Goal: Information Seeking & Learning: Learn about a topic

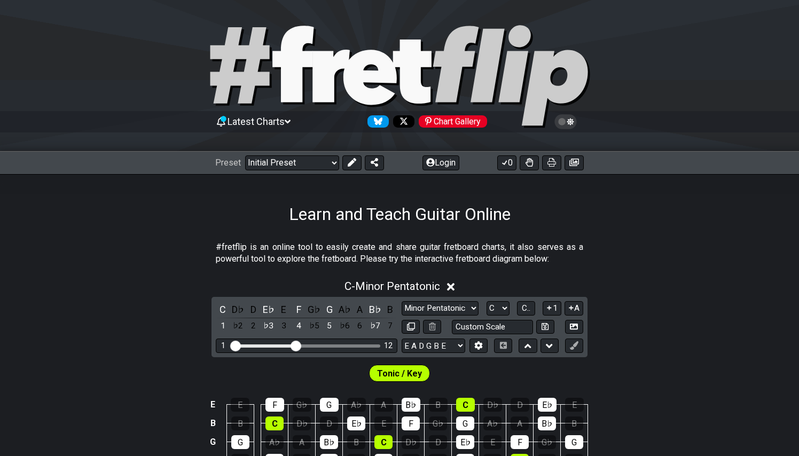
select select "C"
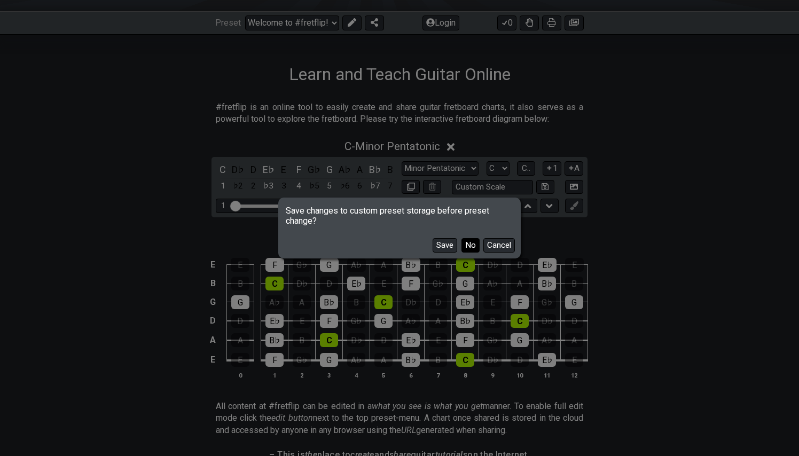
click at [471, 243] on button "No" at bounding box center [470, 245] width 18 height 14
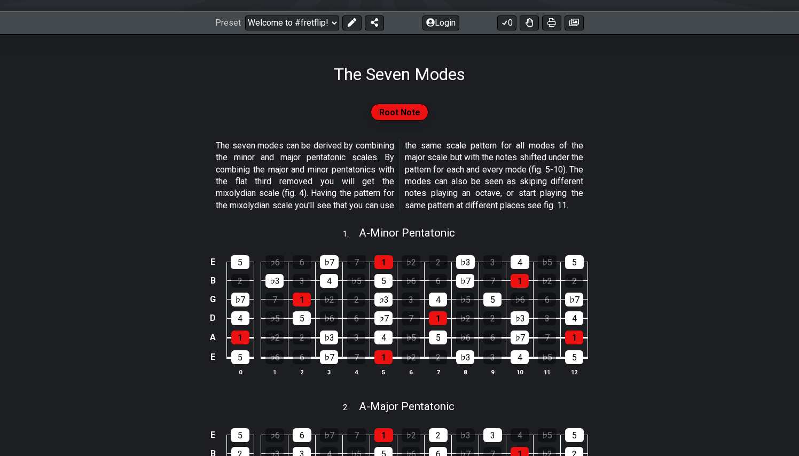
select select "/the-7-modes"
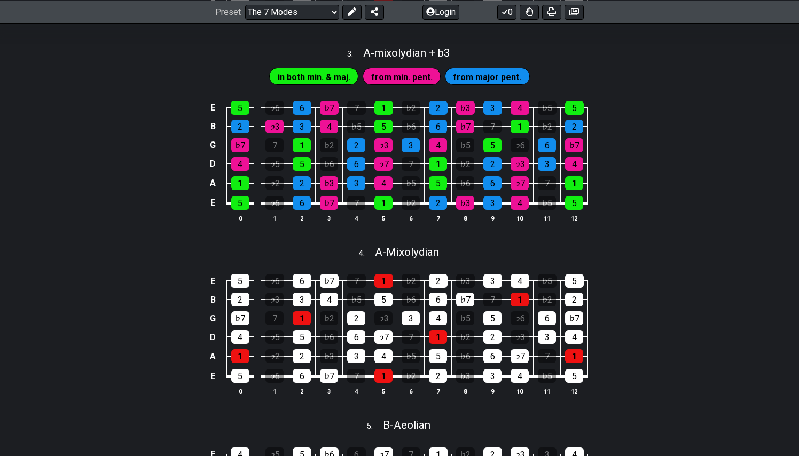
scroll to position [667, 0]
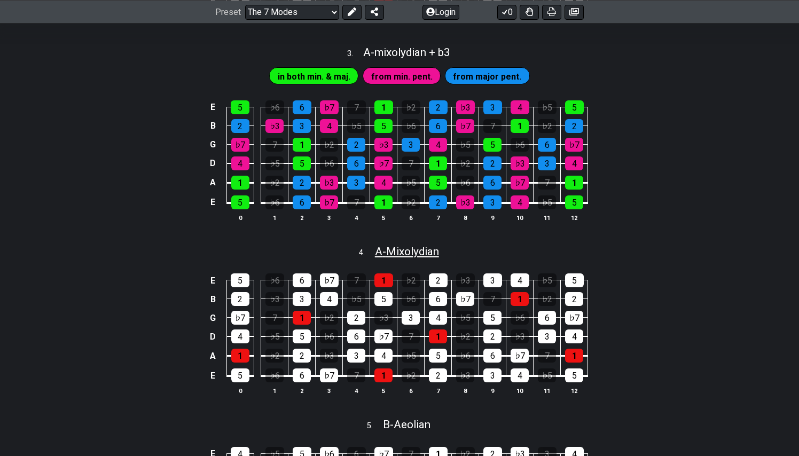
click at [404, 258] on span "A - Mixolydian" at bounding box center [407, 251] width 64 height 13
select select "A"
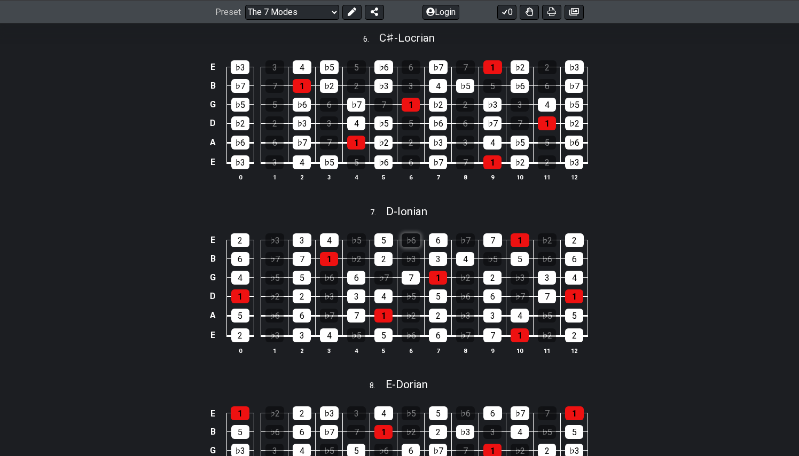
scroll to position [1316, 0]
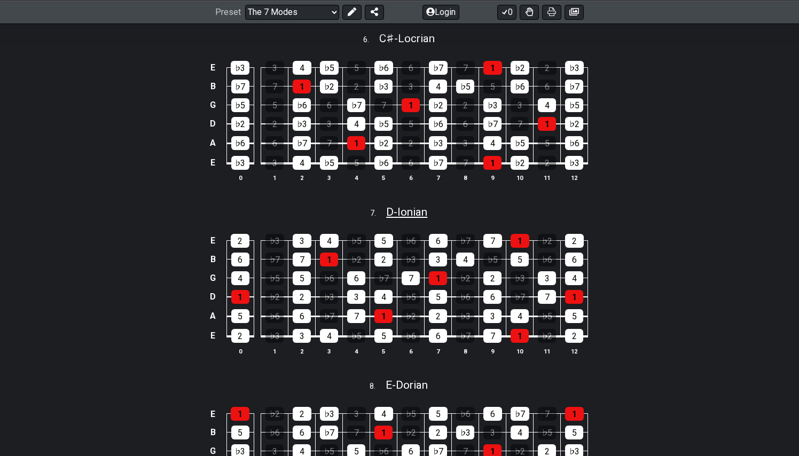
click at [411, 218] on span "D - Ionian" at bounding box center [406, 212] width 41 height 13
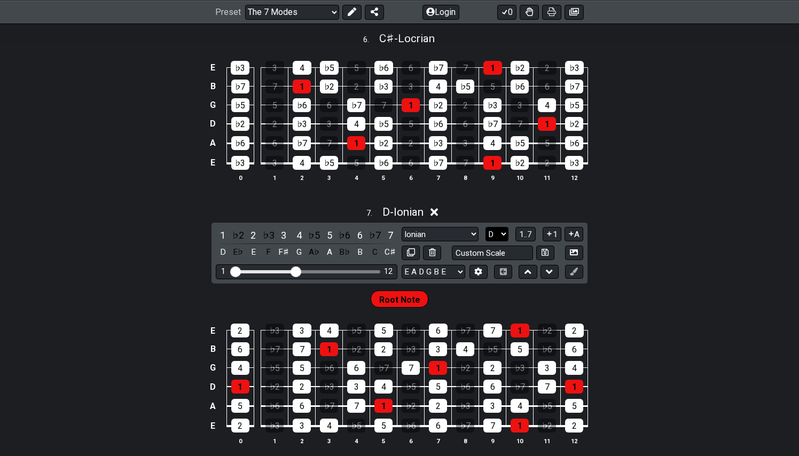
select select "C"
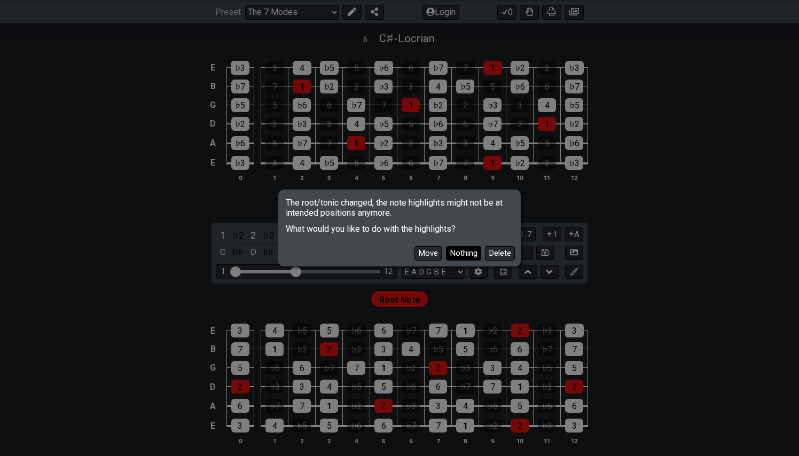
click at [463, 253] on button "Nothing" at bounding box center [463, 253] width 35 height 14
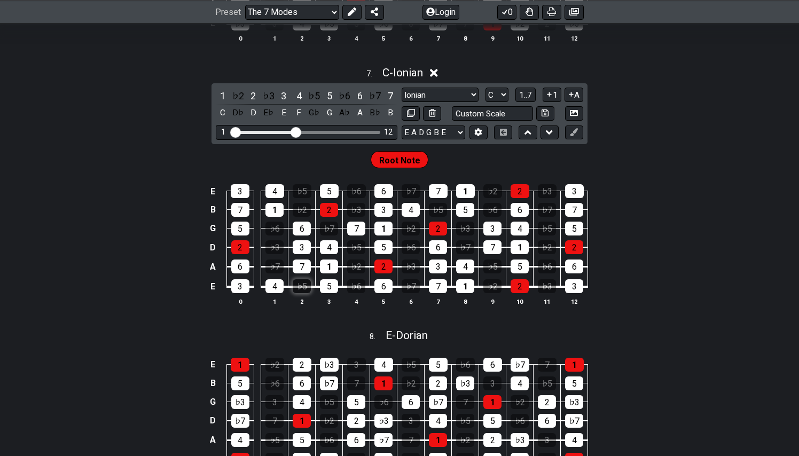
scroll to position [1456, 0]
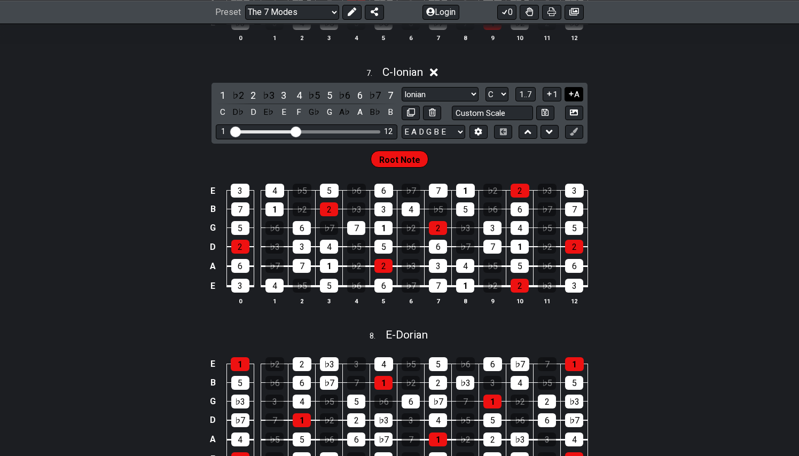
click at [576, 101] on button "A" at bounding box center [573, 94] width 19 height 14
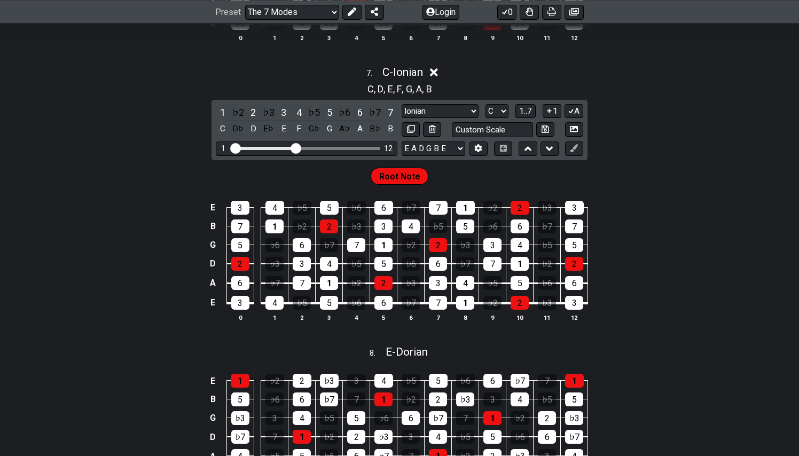
click at [404, 184] on span "Root Note" at bounding box center [399, 176] width 41 height 15
click at [478, 186] on div "Root Note" at bounding box center [399, 173] width 799 height 27
click at [328, 290] on div "1" at bounding box center [329, 283] width 18 height 14
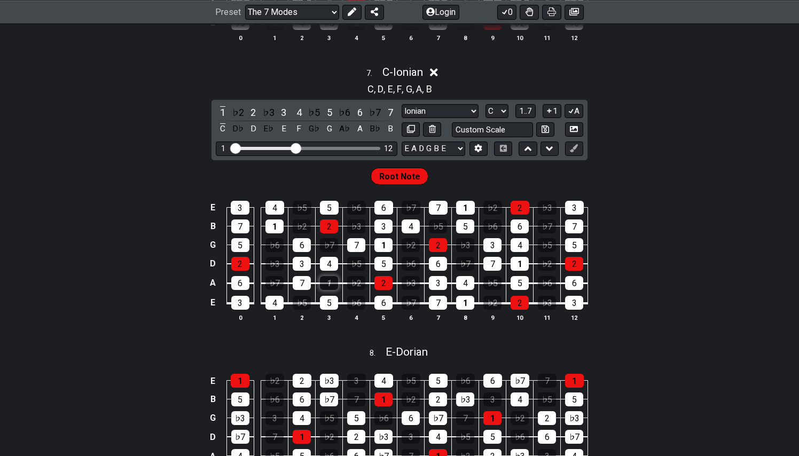
click at [329, 290] on div "1" at bounding box center [329, 283] width 18 height 14
click at [400, 184] on span "Root Note" at bounding box center [399, 176] width 41 height 15
click at [327, 289] on div "1" at bounding box center [329, 283] width 18 height 14
click at [385, 290] on div "2" at bounding box center [383, 283] width 18 height 14
click at [356, 290] on div "♭2" at bounding box center [356, 283] width 18 height 14
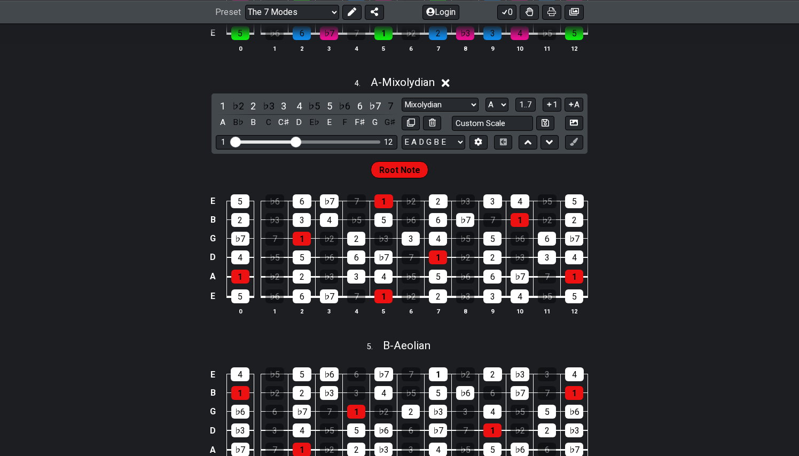
scroll to position [837, 0]
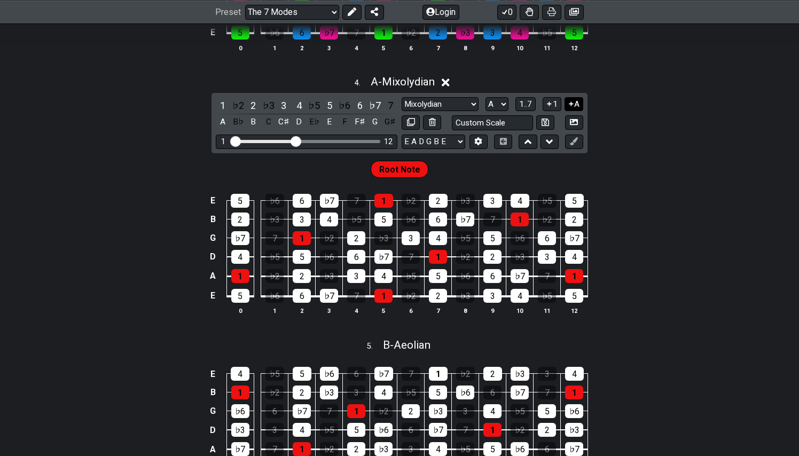
click at [577, 112] on button "A" at bounding box center [573, 104] width 19 height 14
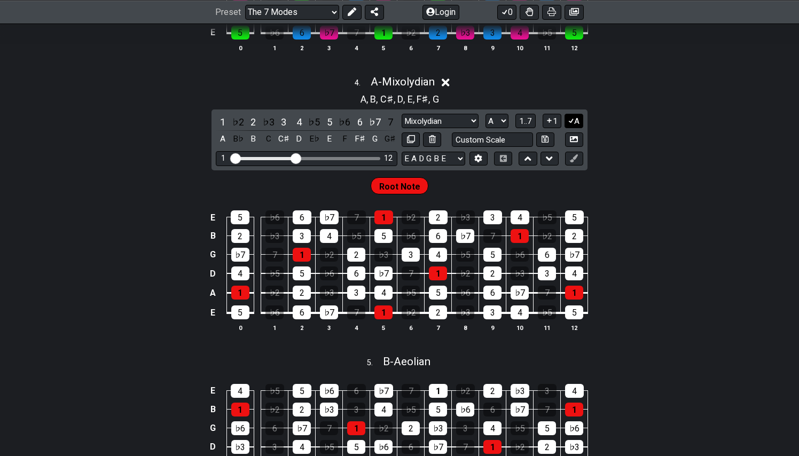
click at [573, 124] on icon at bounding box center [571, 120] width 10 height 8
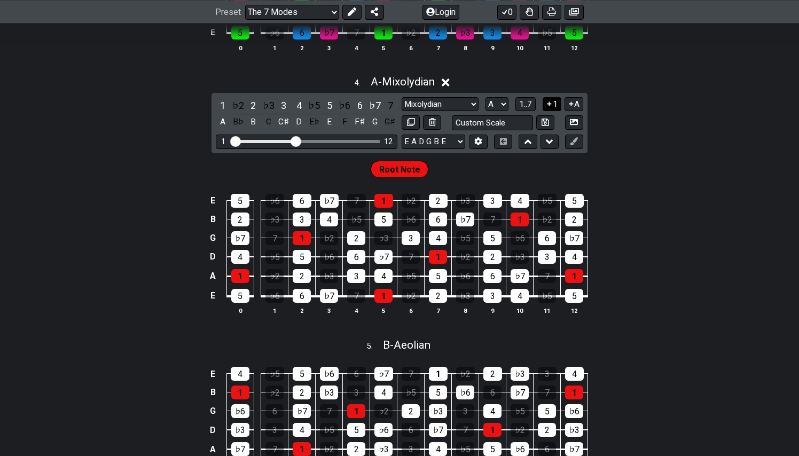
click at [550, 108] on icon at bounding box center [549, 104] width 10 height 8
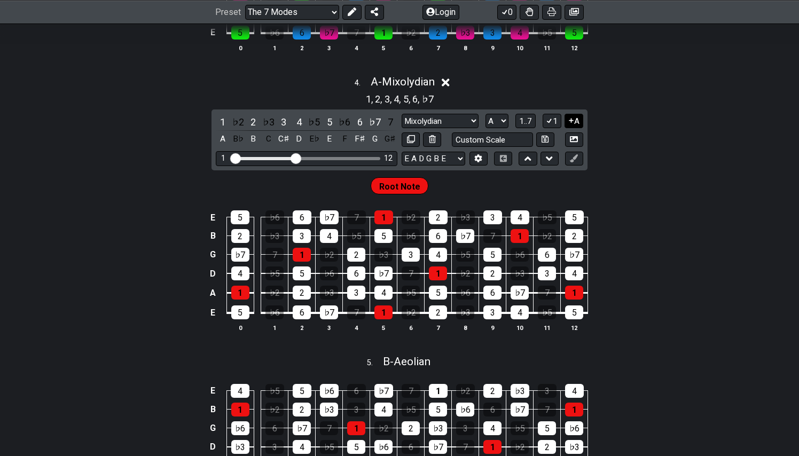
click at [571, 123] on icon at bounding box center [571, 121] width 4 height 4
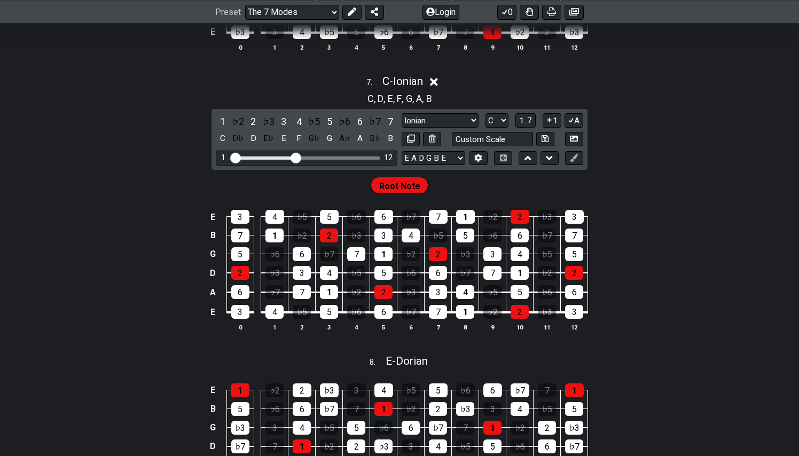
scroll to position [1488, 0]
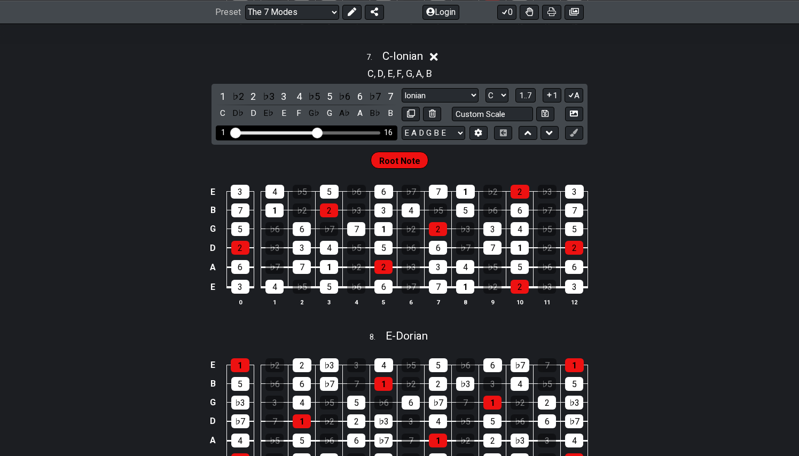
drag, startPoint x: 295, startPoint y: 143, endPoint x: 315, endPoint y: 143, distance: 19.8
click at [315, 132] on input "Visible fret range" at bounding box center [307, 132] width 152 height 0
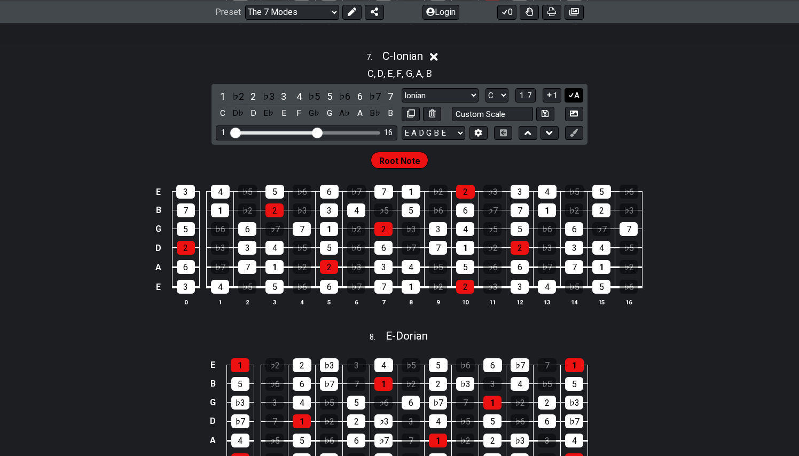
click at [577, 102] on button "A" at bounding box center [573, 95] width 19 height 14
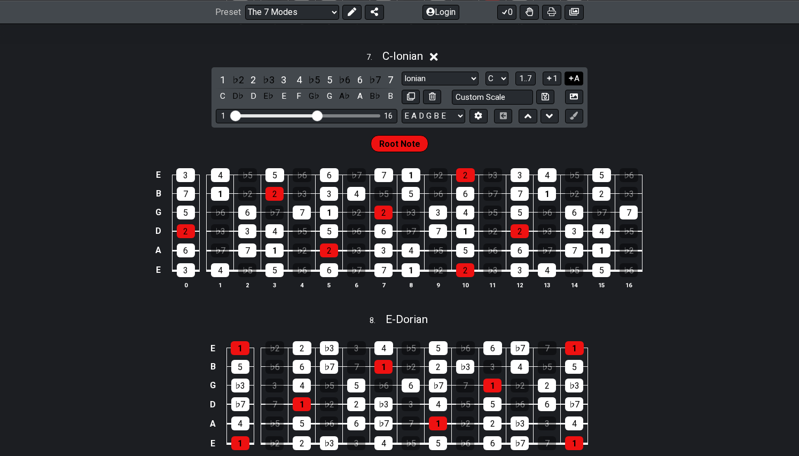
click at [577, 86] on button "A" at bounding box center [573, 79] width 19 height 14
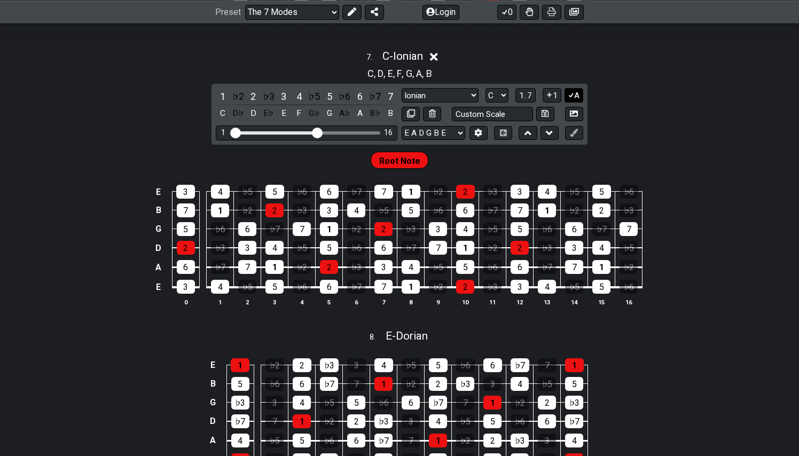
click at [575, 100] on button "A" at bounding box center [573, 95] width 19 height 14
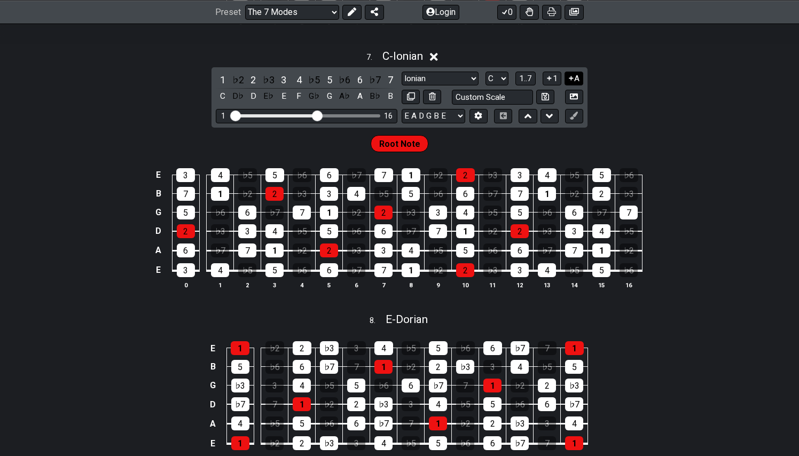
click at [575, 86] on button "A" at bounding box center [573, 79] width 19 height 14
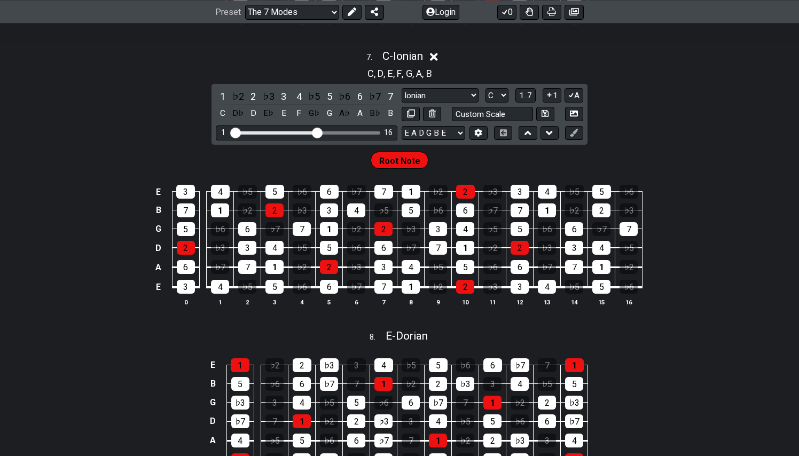
click at [392, 169] on span "Root Note" at bounding box center [399, 160] width 41 height 15
click at [401, 169] on span "Root Note" at bounding box center [399, 160] width 41 height 15
click at [572, 99] on icon at bounding box center [571, 95] width 10 height 8
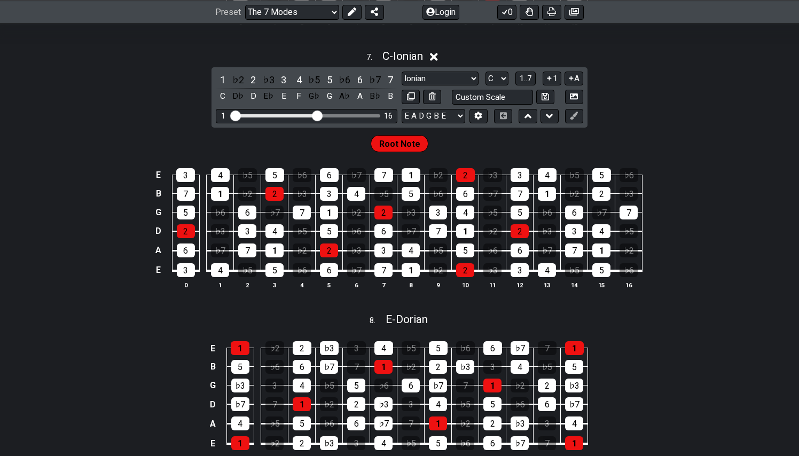
click at [402, 152] on span "Root Note" at bounding box center [399, 143] width 41 height 15
click at [572, 80] on icon at bounding box center [571, 78] width 4 height 4
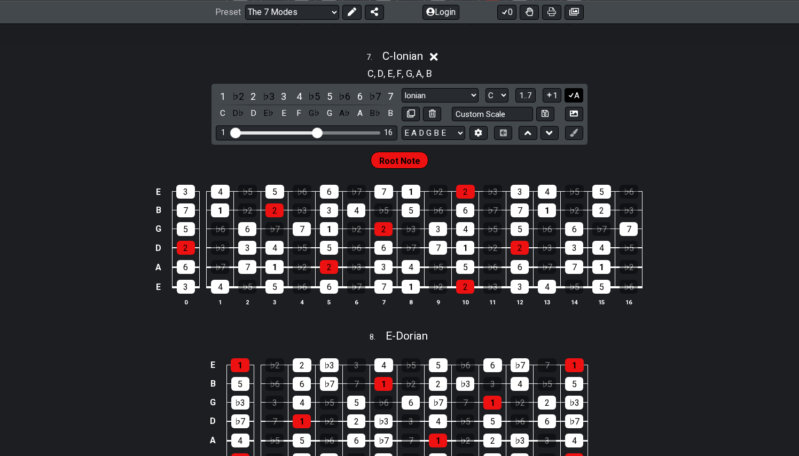
click at [573, 99] on icon at bounding box center [571, 95] width 10 height 8
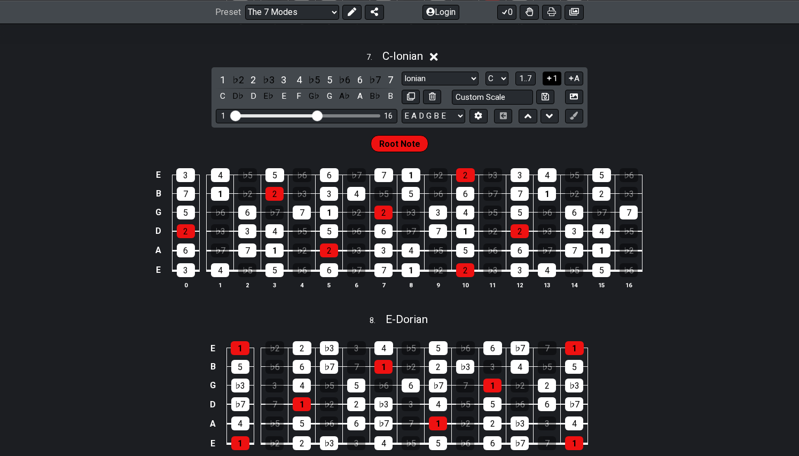
click at [552, 86] on button "1" at bounding box center [551, 79] width 18 height 14
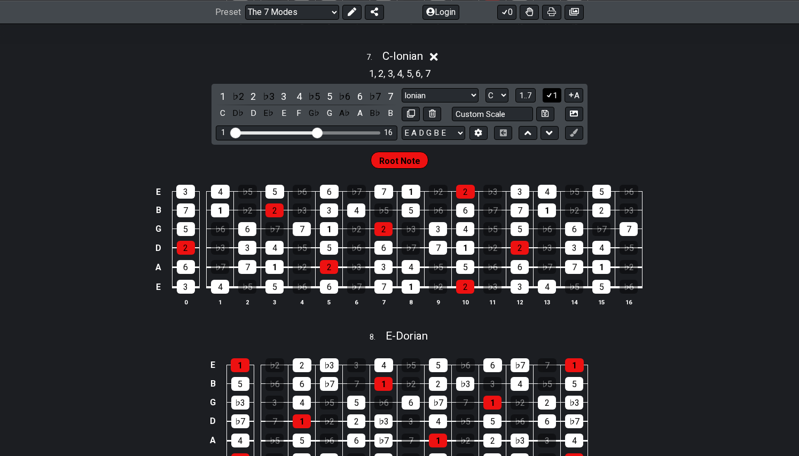
click at [551, 99] on icon at bounding box center [549, 95] width 10 height 8
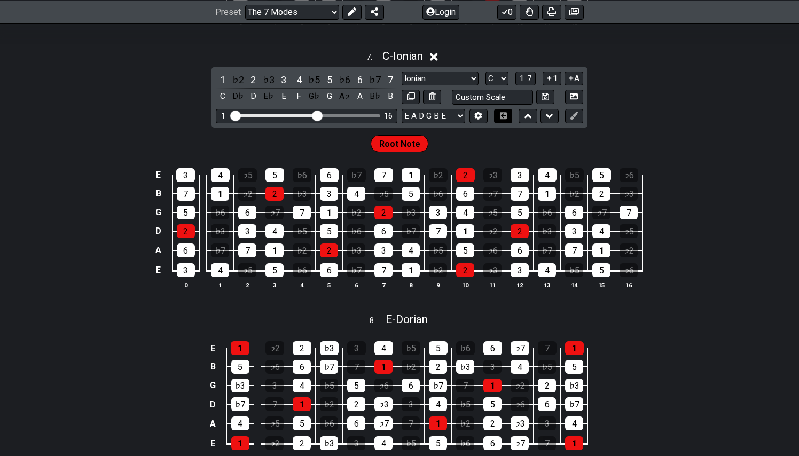
click at [504, 119] on icon at bounding box center [503, 115] width 8 height 7
click at [573, 82] on icon at bounding box center [571, 78] width 10 height 8
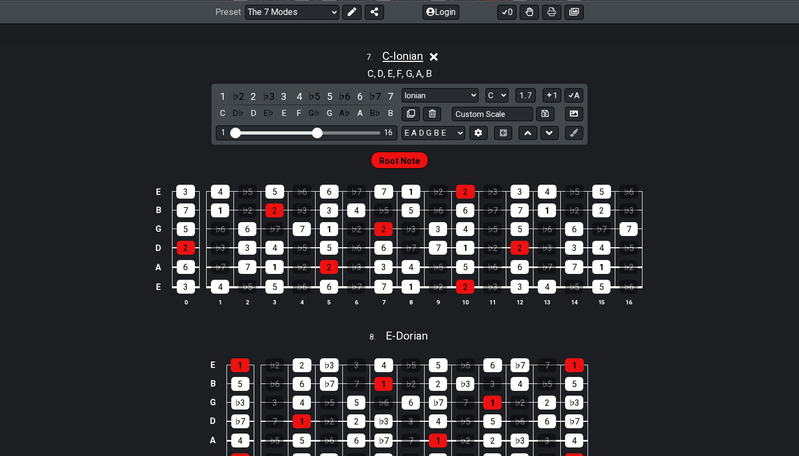
click at [382, 62] on span "C - Ionian" at bounding box center [402, 56] width 41 height 13
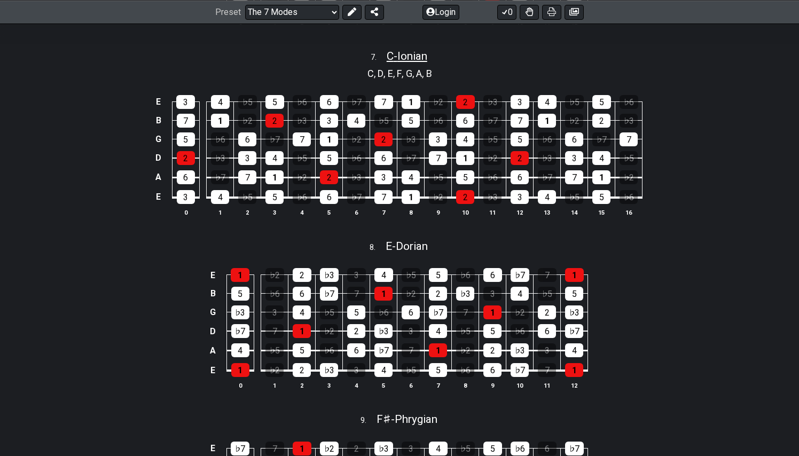
click at [409, 62] on span "C - Ionian" at bounding box center [407, 56] width 41 height 13
select select "C"
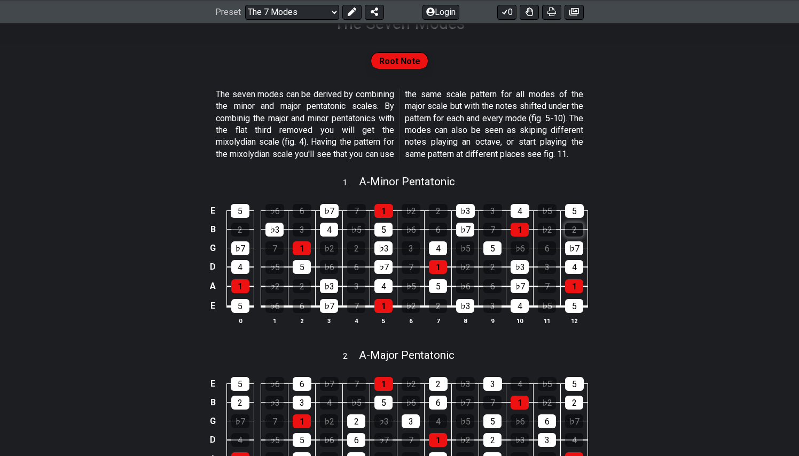
scroll to position [191, 0]
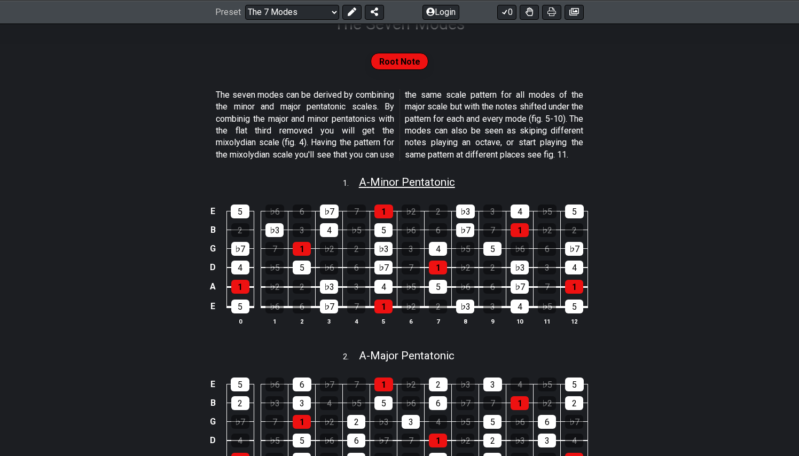
click at [388, 188] on span "A - Minor Pentatonic" at bounding box center [407, 182] width 96 height 13
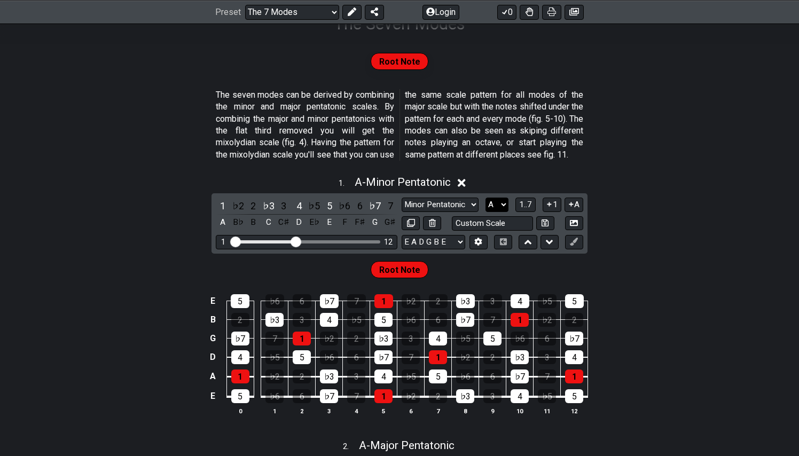
select select "C"
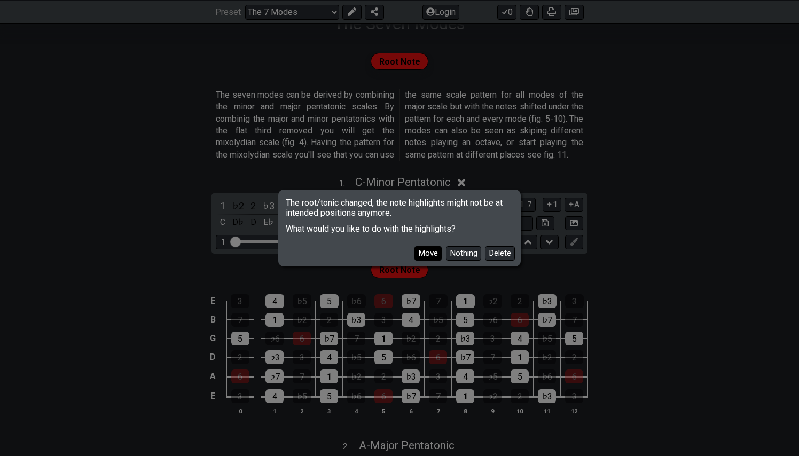
click at [428, 254] on button "Move" at bounding box center [427, 253] width 27 height 14
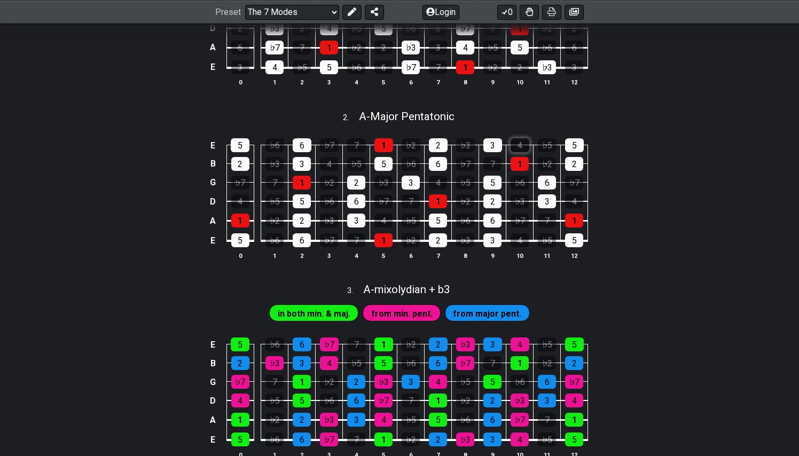
scroll to position [522, 0]
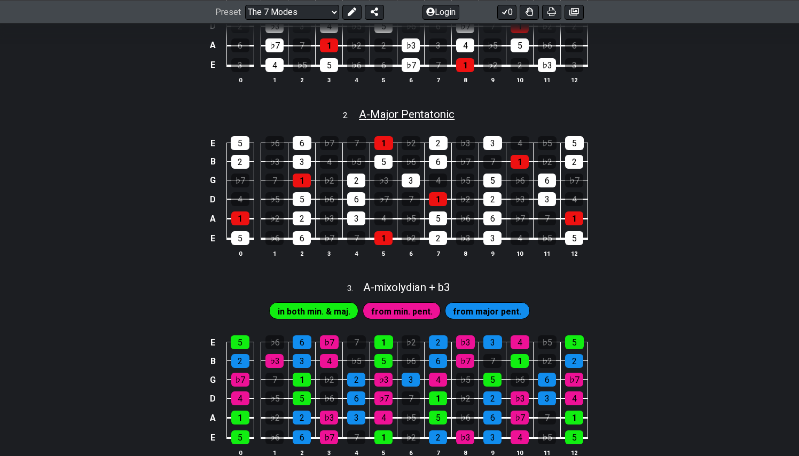
click at [438, 121] on span "A - Major Pentatonic" at bounding box center [407, 114] width 96 height 13
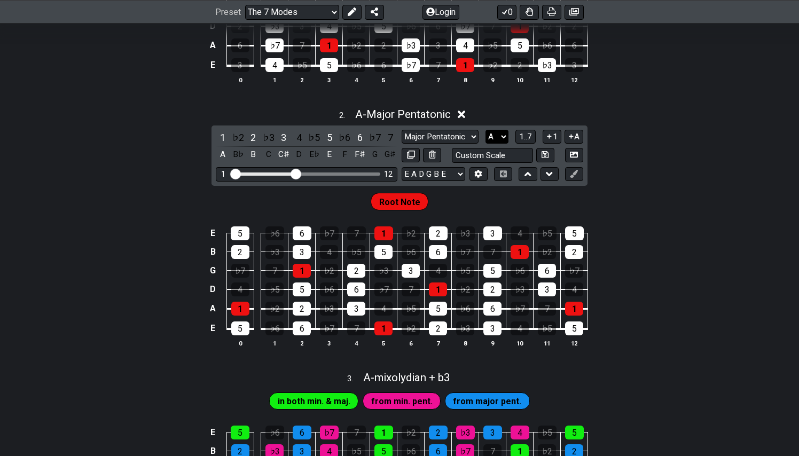
select select "C"
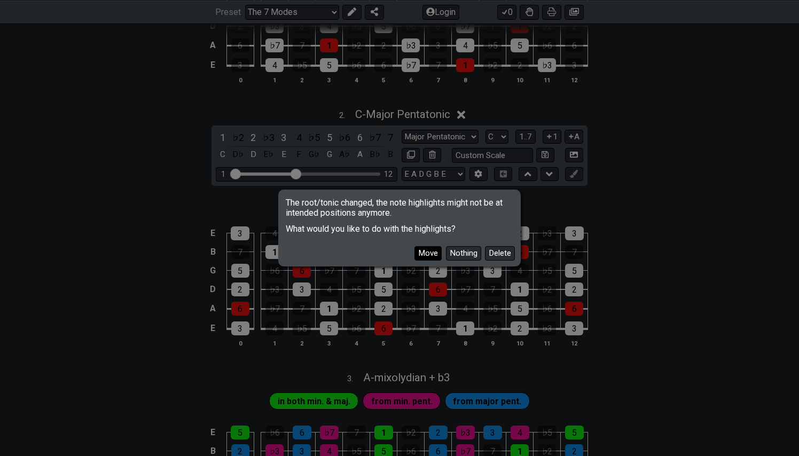
click at [431, 255] on button "Move" at bounding box center [427, 253] width 27 height 14
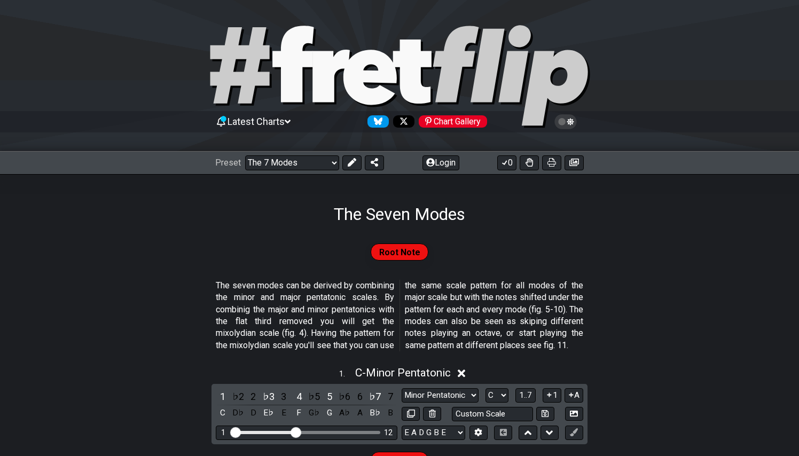
scroll to position [0, 0]
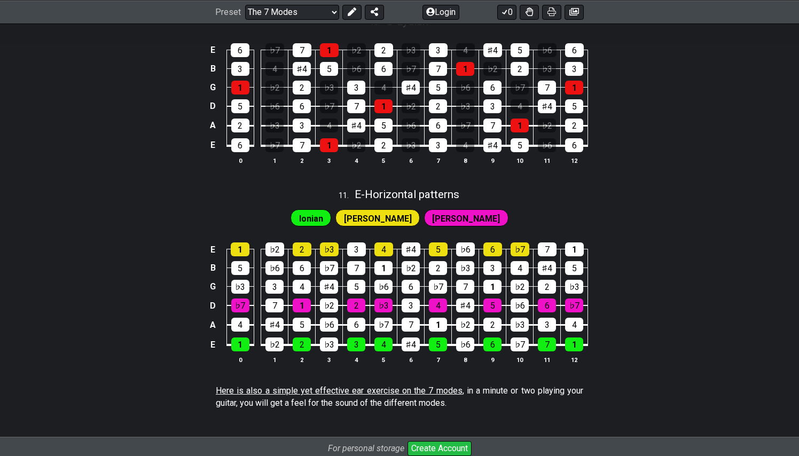
scroll to position [2330, 0]
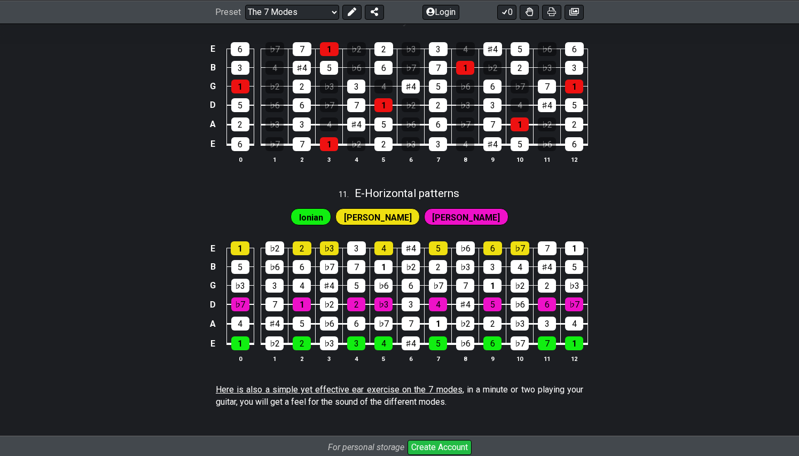
click at [174, 253] on div "E 1 ♭2 2 ♭3 3 4 ♯4 5 ♭6 6 ♭7 7 1 B 5 ♭6 6 ♭7 7 1 ♭2 2 ♭3 3 4 ♯4 5 G ♭3 3 4 ♯4 5…" at bounding box center [399, 302] width 799 height 150
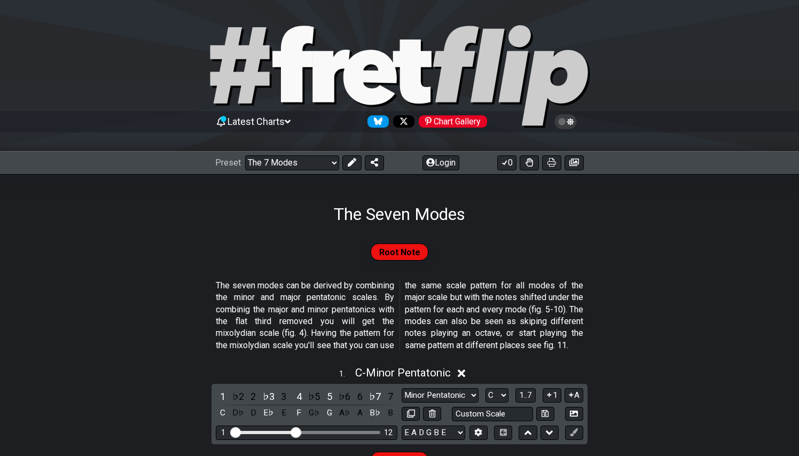
scroll to position [0, 0]
click at [395, 253] on span "Root Note" at bounding box center [399, 252] width 41 height 15
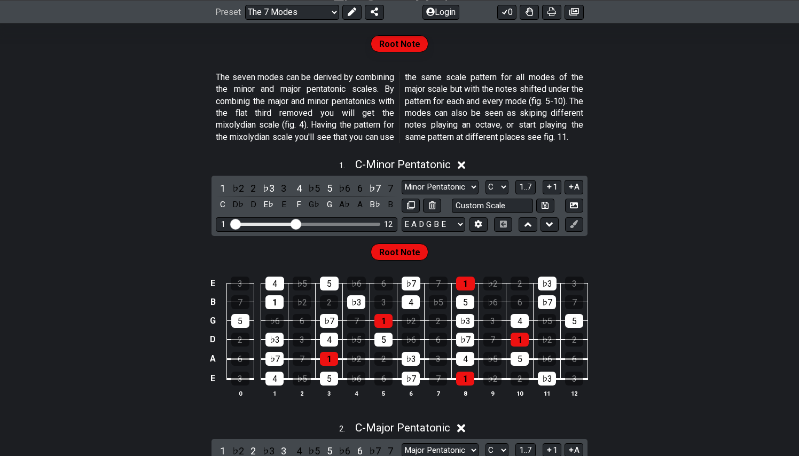
scroll to position [210, 0]
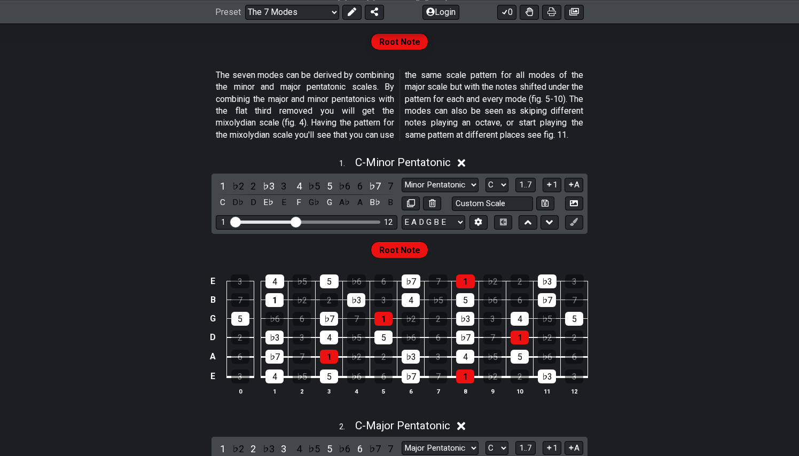
click at [462, 167] on icon at bounding box center [462, 163] width 8 height 8
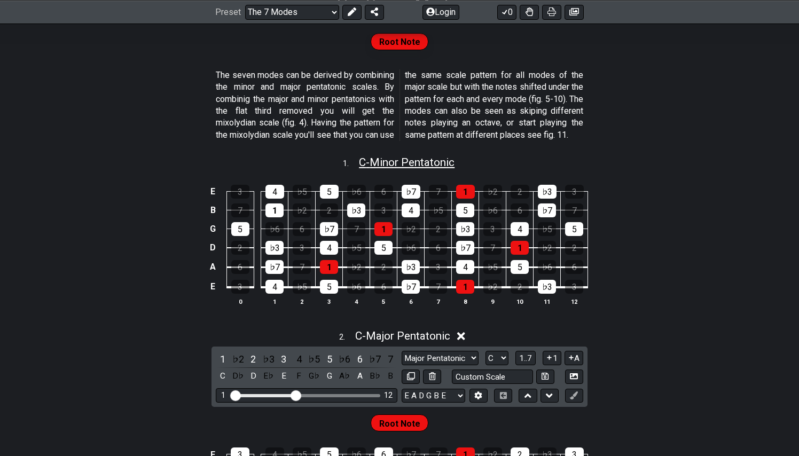
click at [414, 169] on span "C - Minor Pentatonic" at bounding box center [407, 162] width 96 height 13
select select "C"
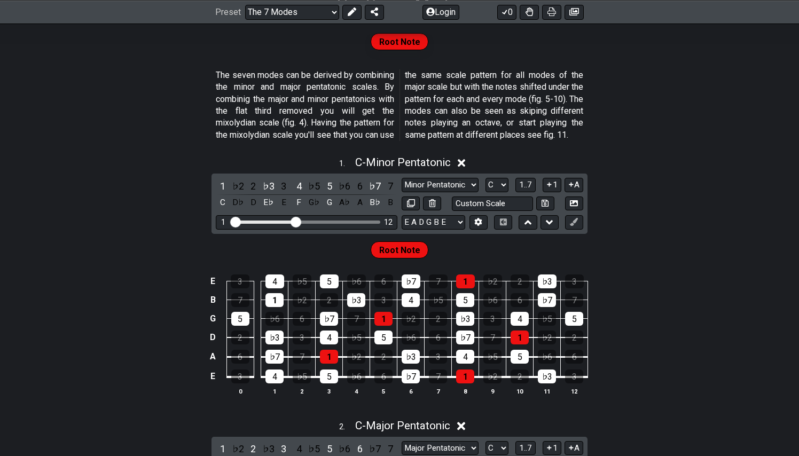
click at [698, 149] on section "The seven modes can be derived by combining the minor and major pentatonic scal…" at bounding box center [399, 107] width 799 height 84
